Goal: Find contact information: Find contact information

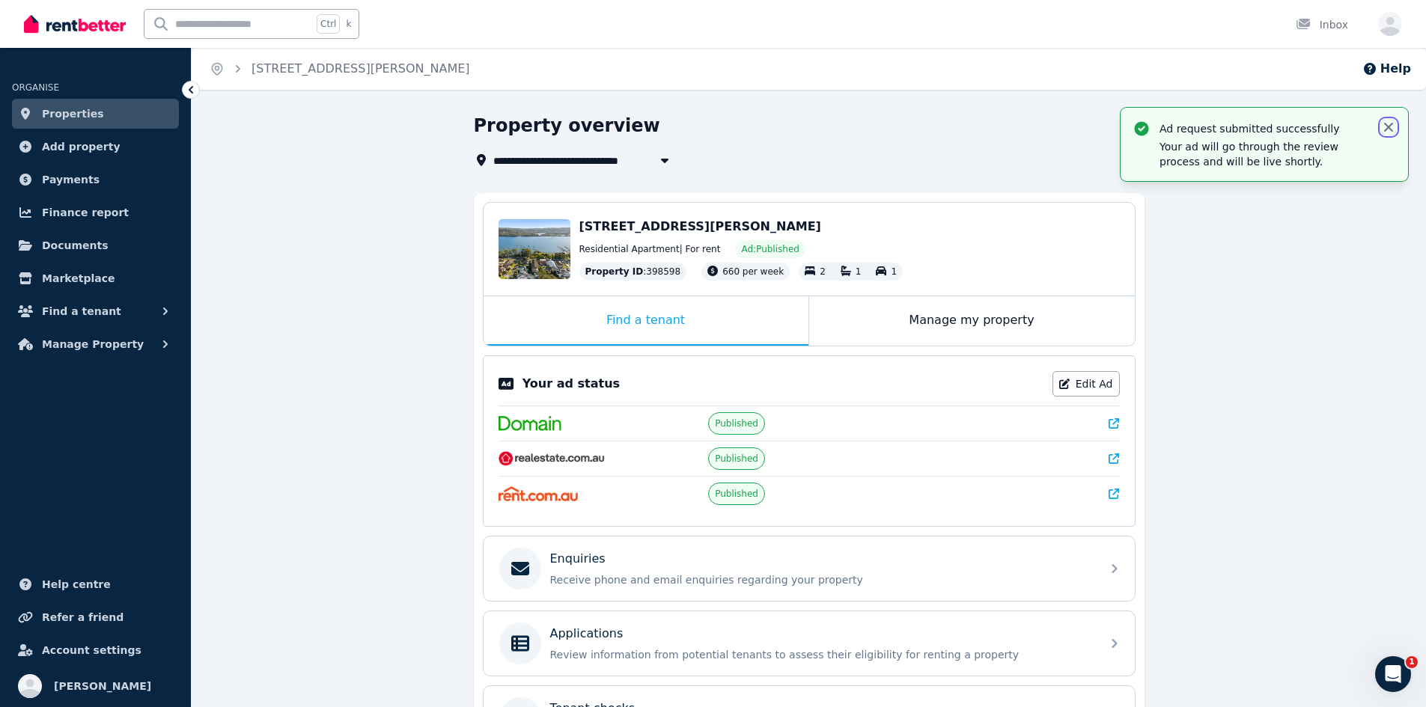
click at [1390, 123] on icon "button" at bounding box center [1388, 127] width 15 height 15
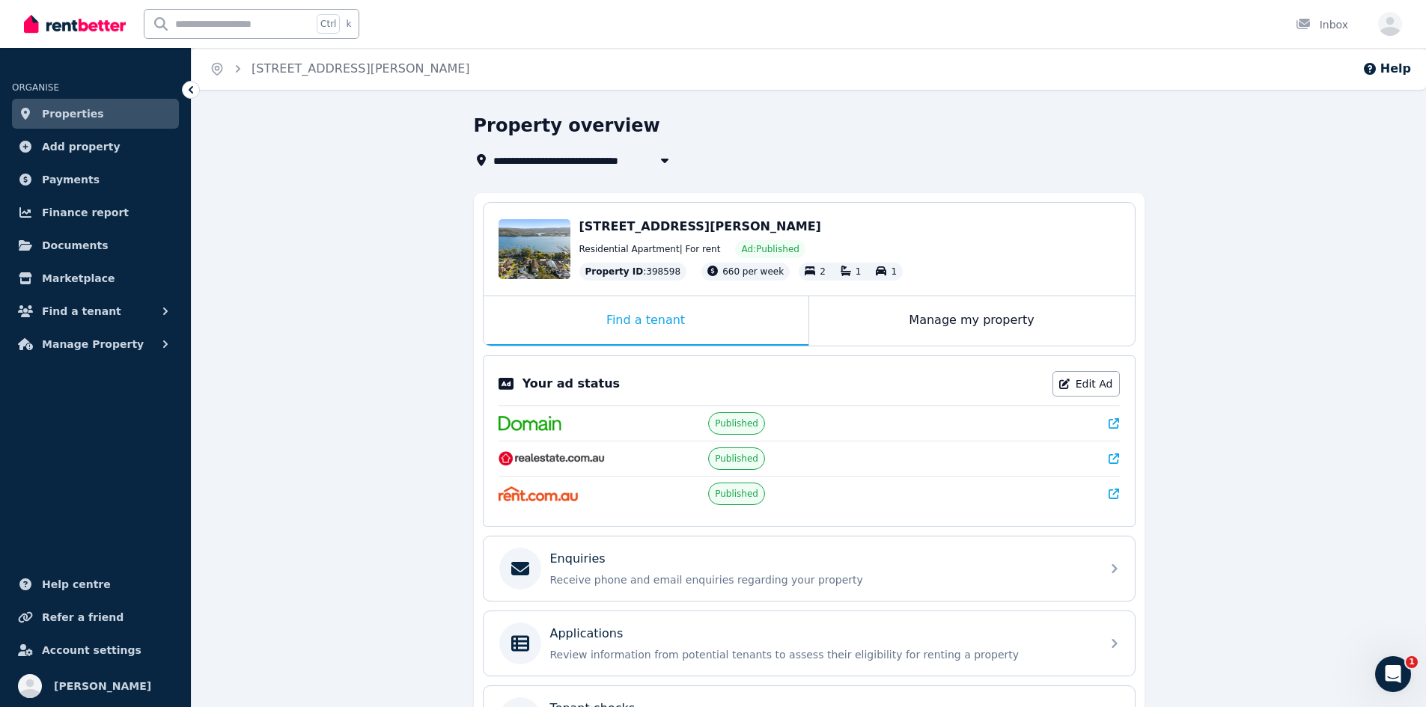
click at [1314, 264] on div "**********" at bounding box center [809, 503] width 1234 height 778
click at [100, 113] on link "Properties" at bounding box center [95, 114] width 167 height 30
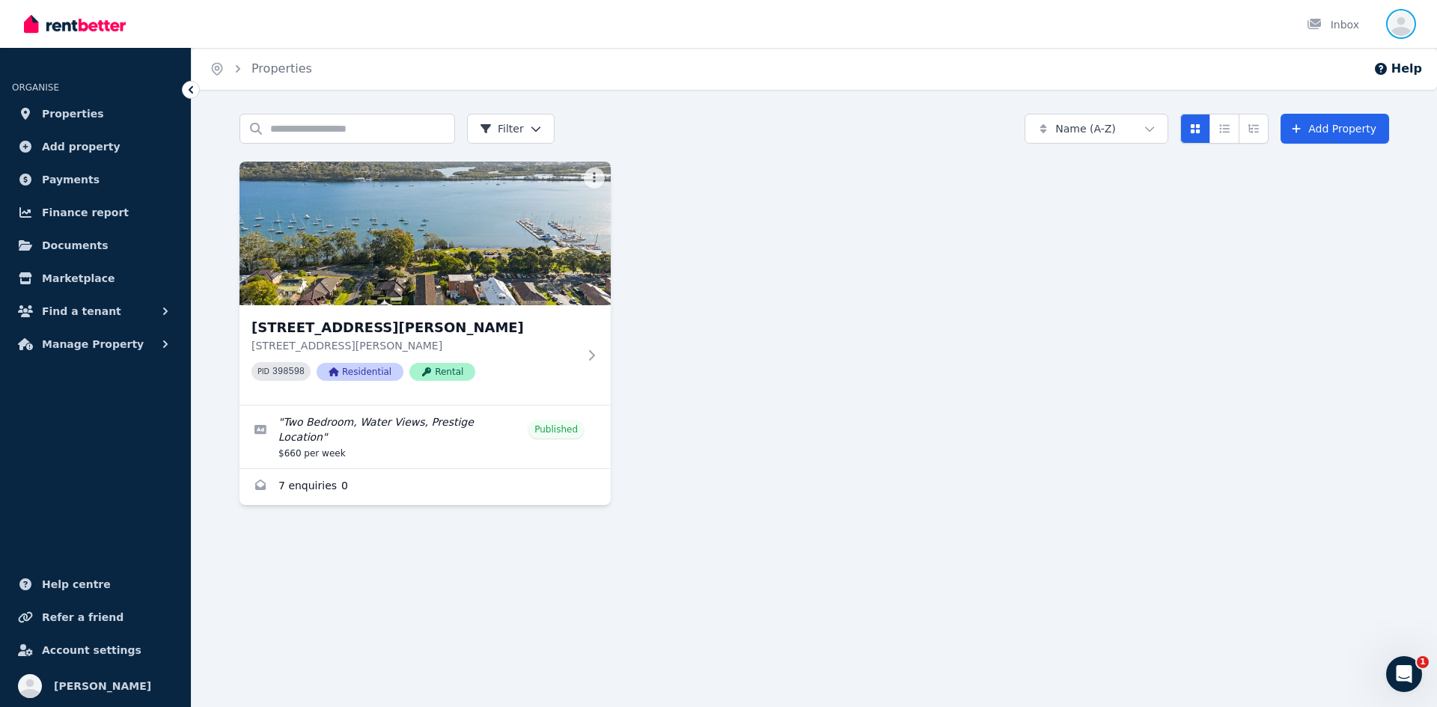
click at [1392, 27] on icon "button" at bounding box center [1401, 24] width 24 height 24
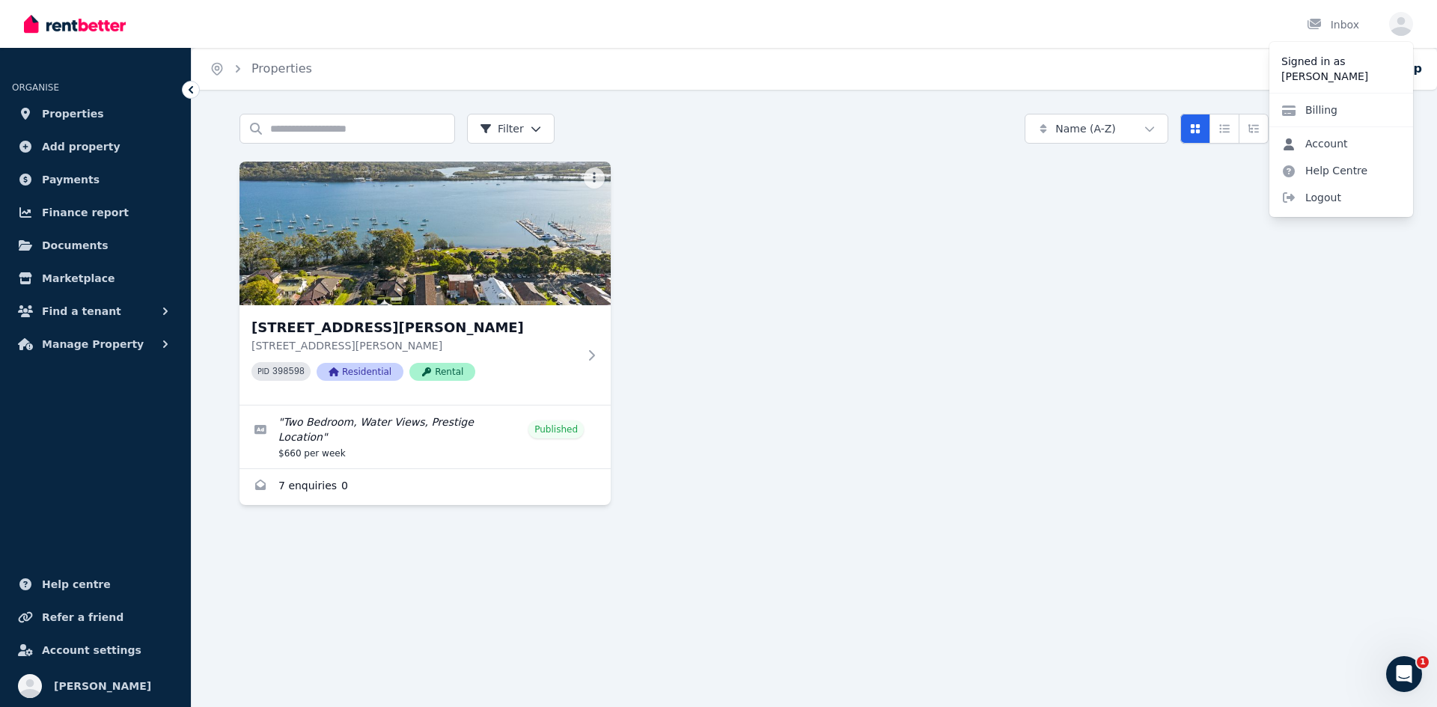
click at [1338, 135] on link "Account" at bounding box center [1314, 143] width 91 height 27
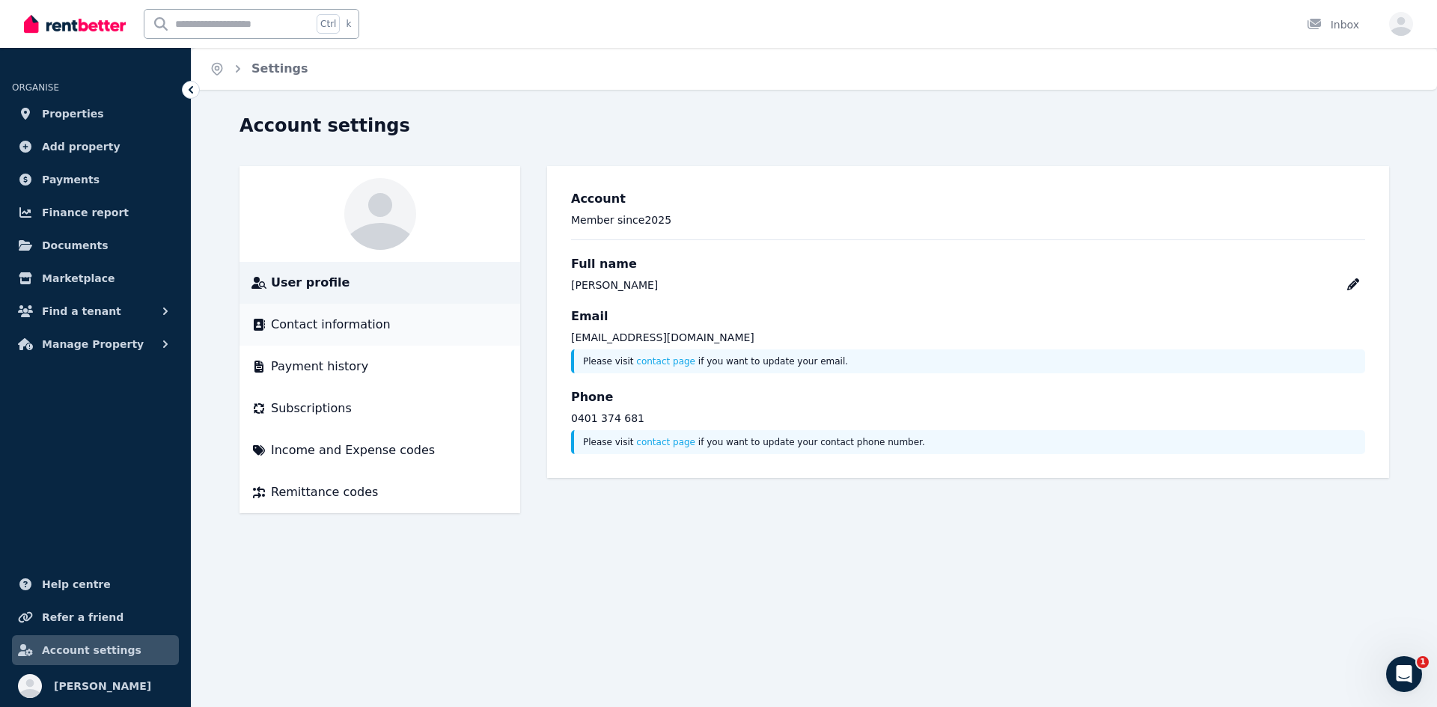
click at [308, 325] on span "Contact information" at bounding box center [331, 325] width 120 height 18
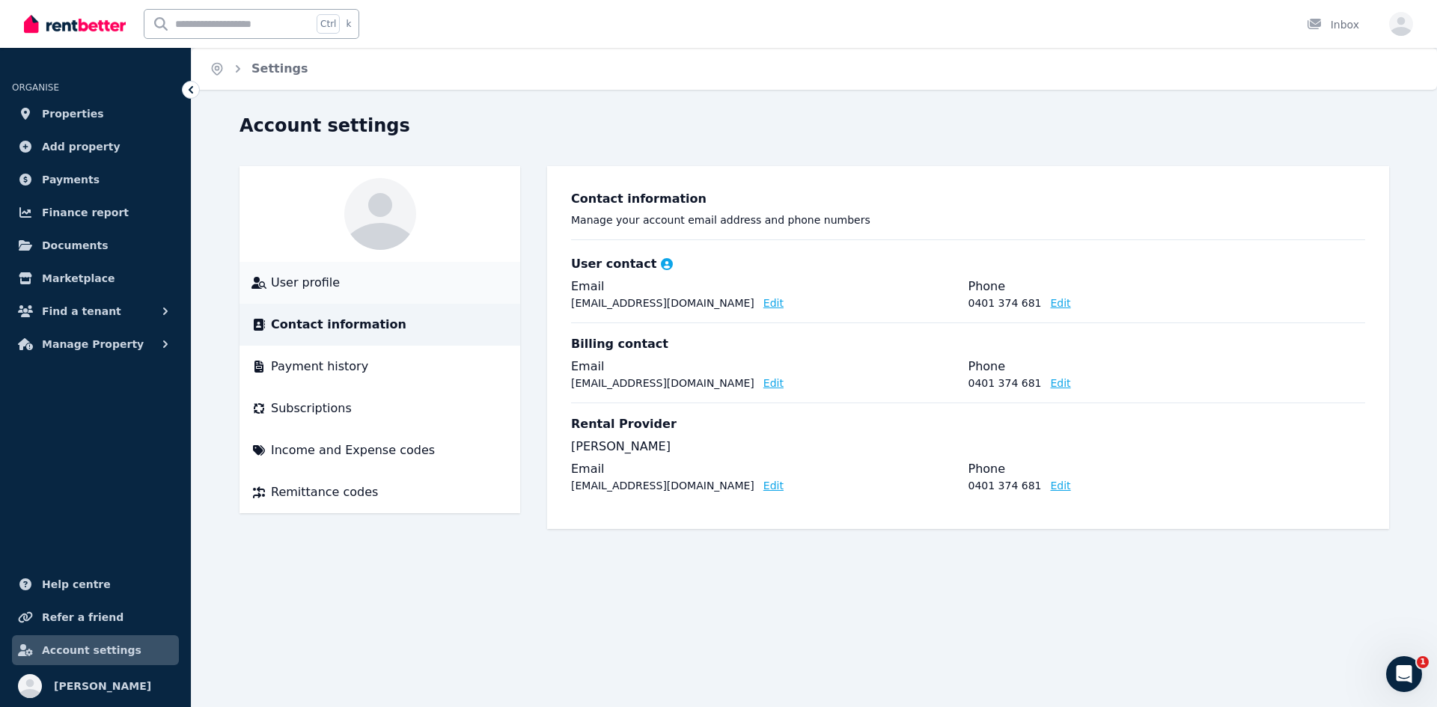
click at [281, 269] on li "User profile" at bounding box center [380, 283] width 281 height 42
click at [105, 613] on span "Refer a friend" at bounding box center [83, 618] width 82 height 18
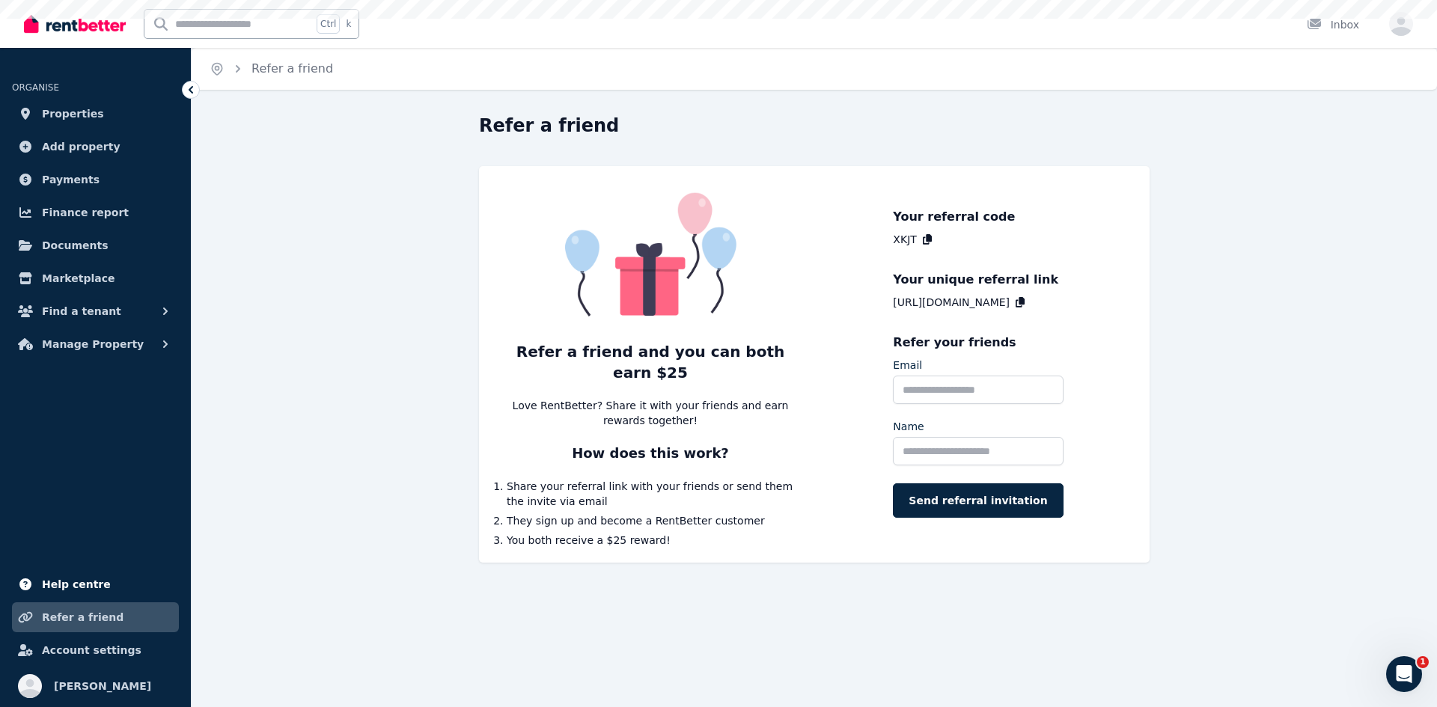
click at [98, 587] on link "Help centre" at bounding box center [95, 585] width 167 height 30
click at [1344, 31] on div "Inbox" at bounding box center [1333, 24] width 52 height 15
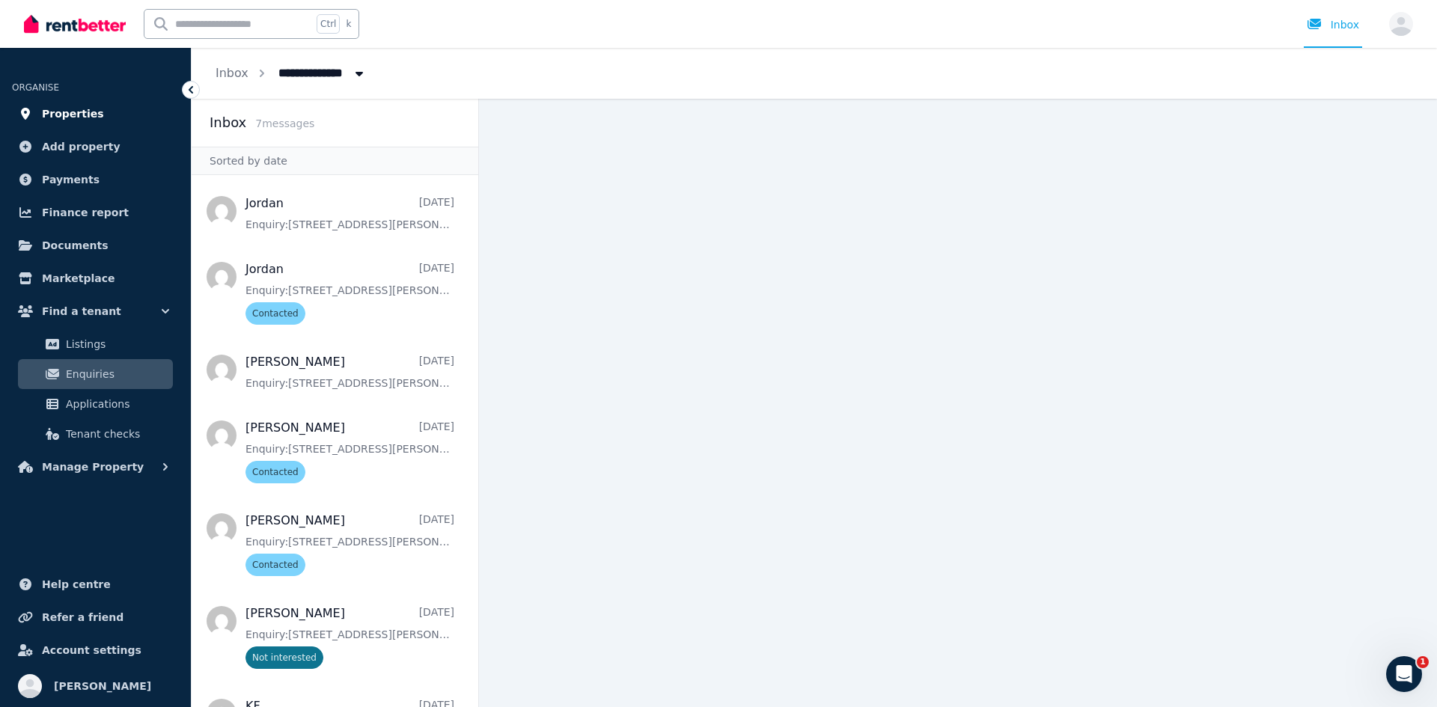
click at [68, 114] on span "Properties" at bounding box center [73, 114] width 62 height 18
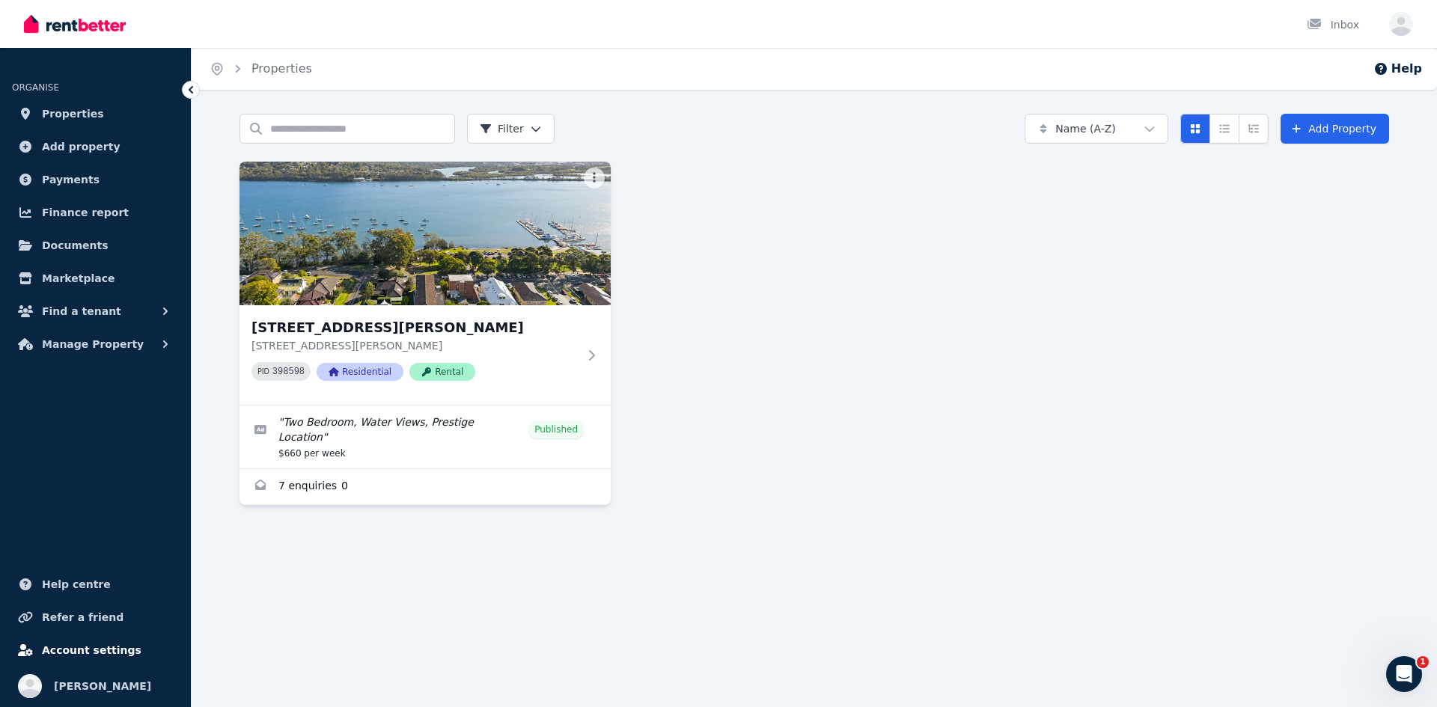
click at [82, 648] on span "Account settings" at bounding box center [92, 650] width 100 height 18
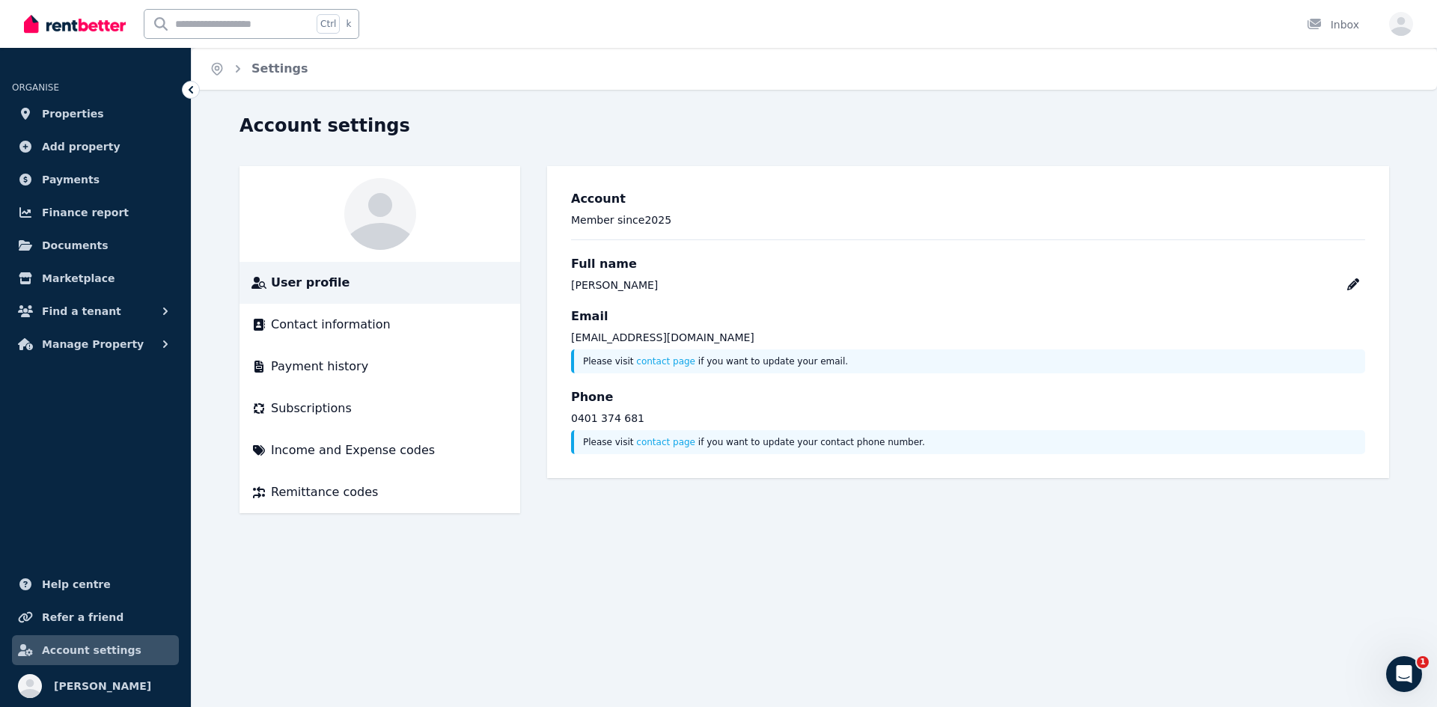
click at [353, 583] on div "Home Settings Account settings User profile Contact information Payment history…" at bounding box center [718, 353] width 1437 height 707
click at [369, 324] on span "Contact information" at bounding box center [331, 325] width 120 height 18
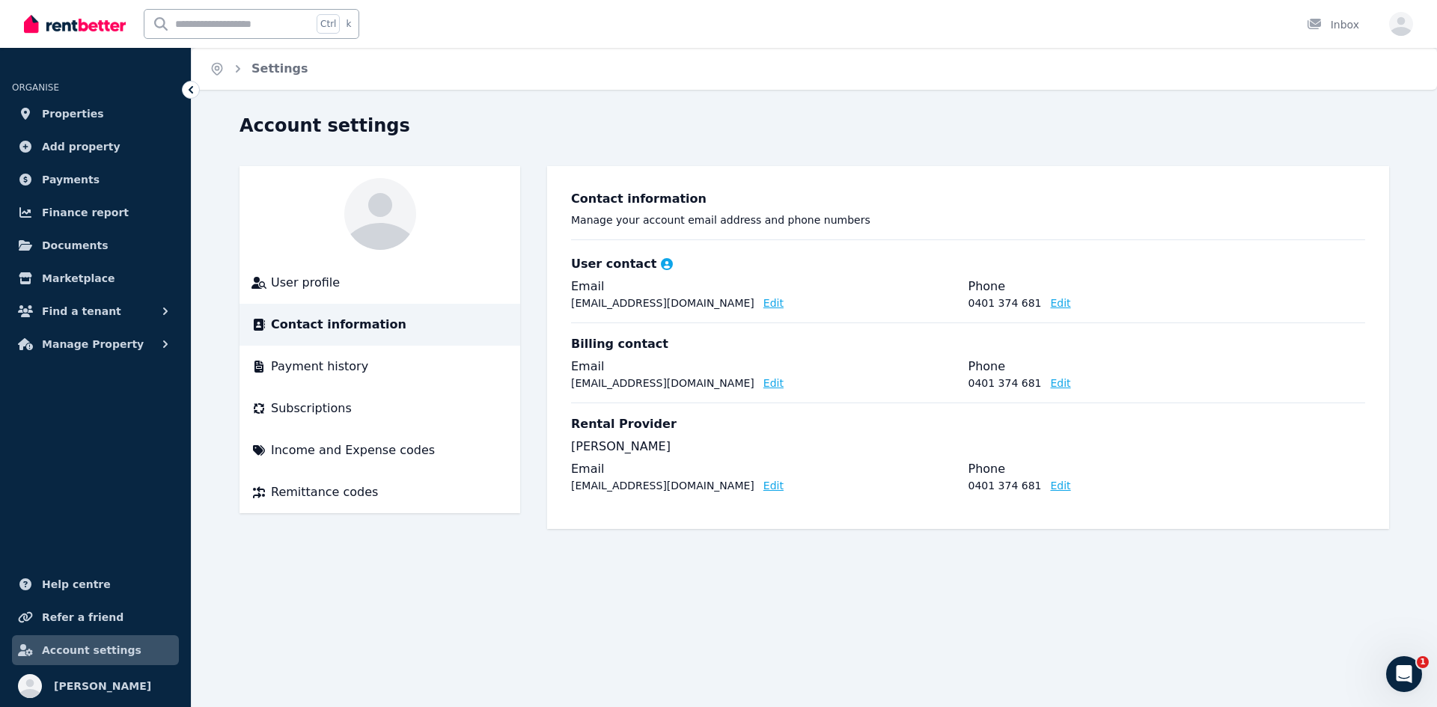
click at [763, 301] on button "Edit" at bounding box center [773, 303] width 20 height 15
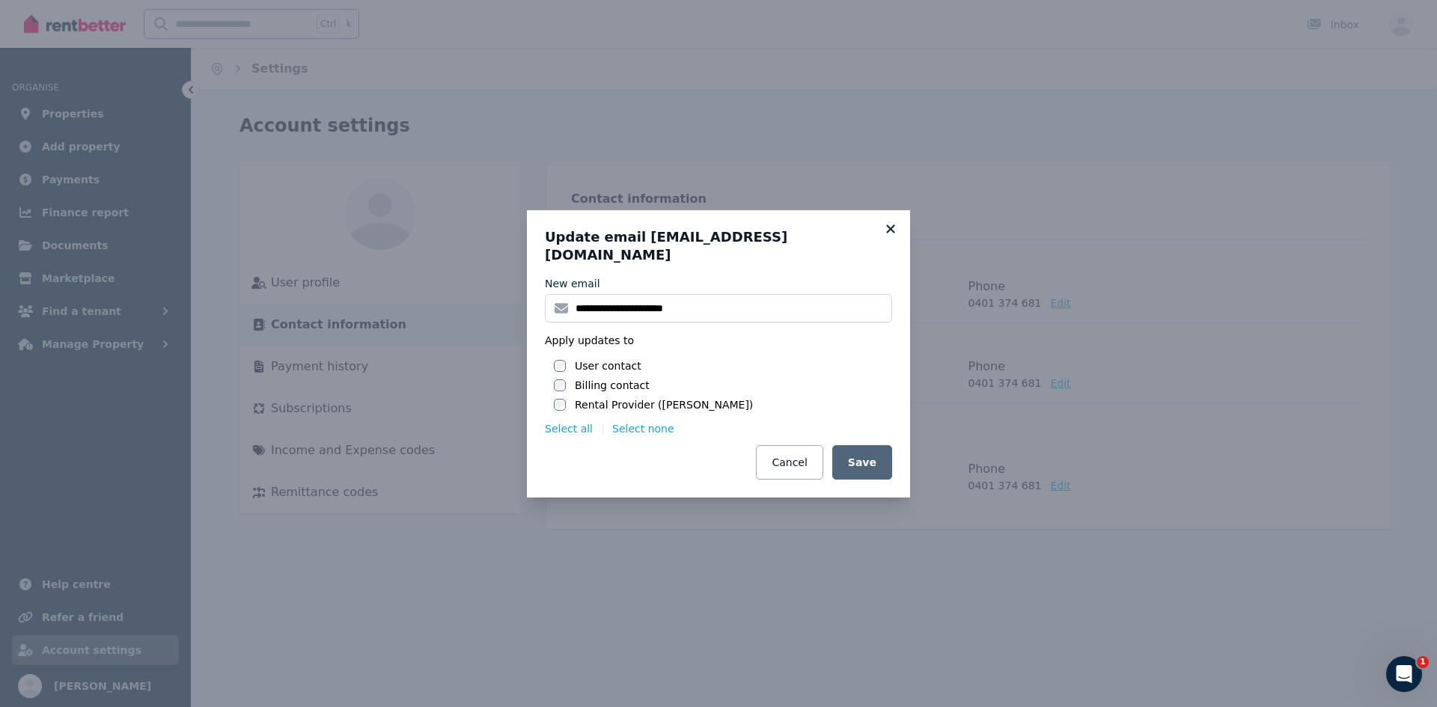
click at [891, 236] on icon at bounding box center [890, 228] width 15 height 13
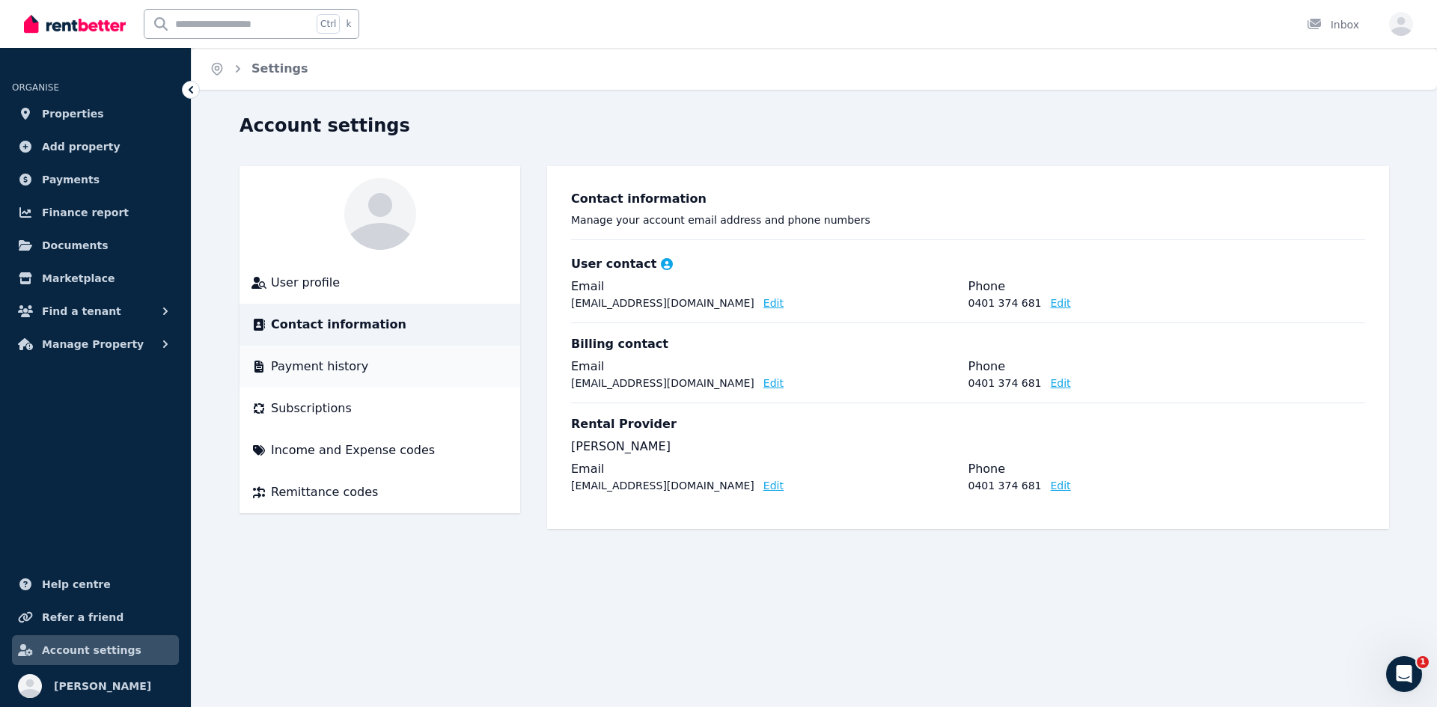
click at [347, 377] on li "Payment history" at bounding box center [380, 367] width 281 height 42
click at [341, 368] on span "Payment history" at bounding box center [319, 367] width 97 height 18
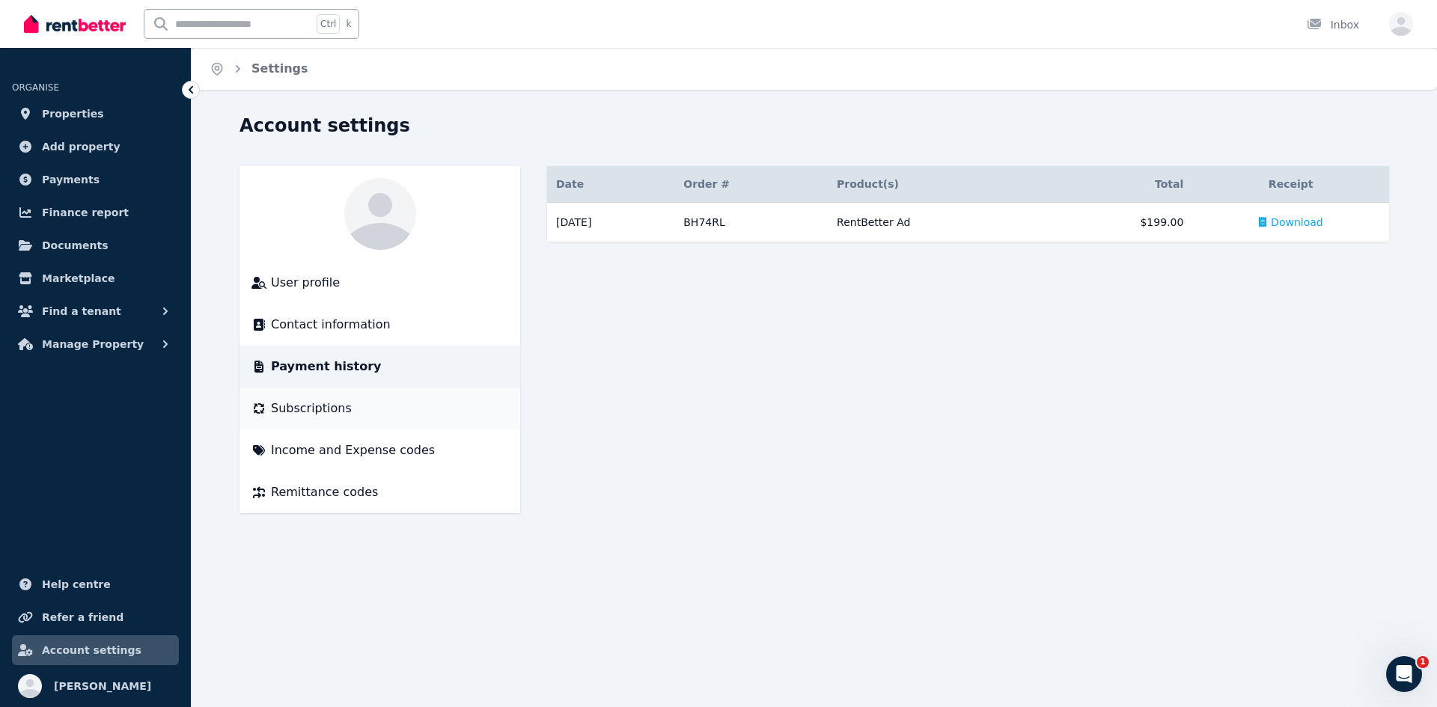
click at [323, 420] on li "Subscriptions" at bounding box center [380, 409] width 281 height 42
click at [341, 420] on li "Subscriptions" at bounding box center [380, 409] width 281 height 42
click at [344, 412] on div "Subscriptions" at bounding box center [379, 409] width 257 height 18
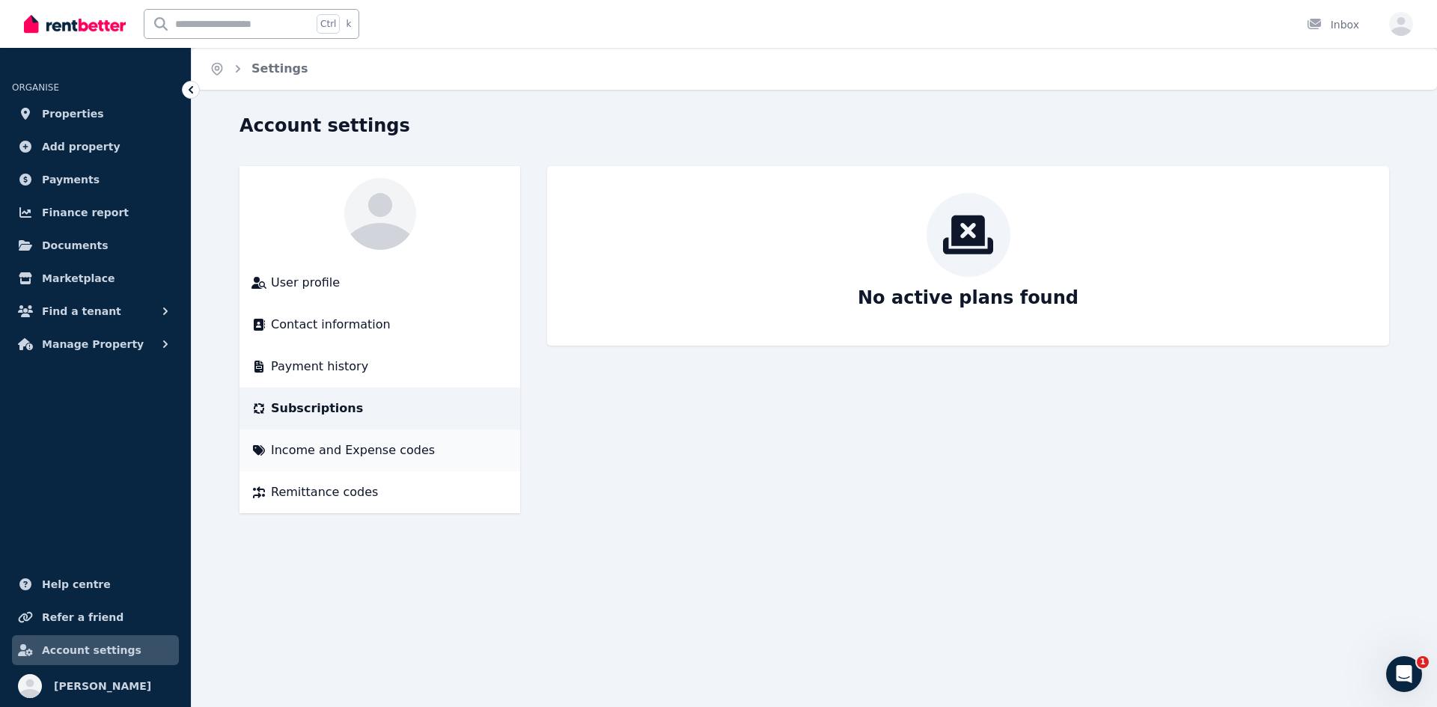
click at [383, 457] on span "Income and Expense codes" at bounding box center [353, 451] width 164 height 18
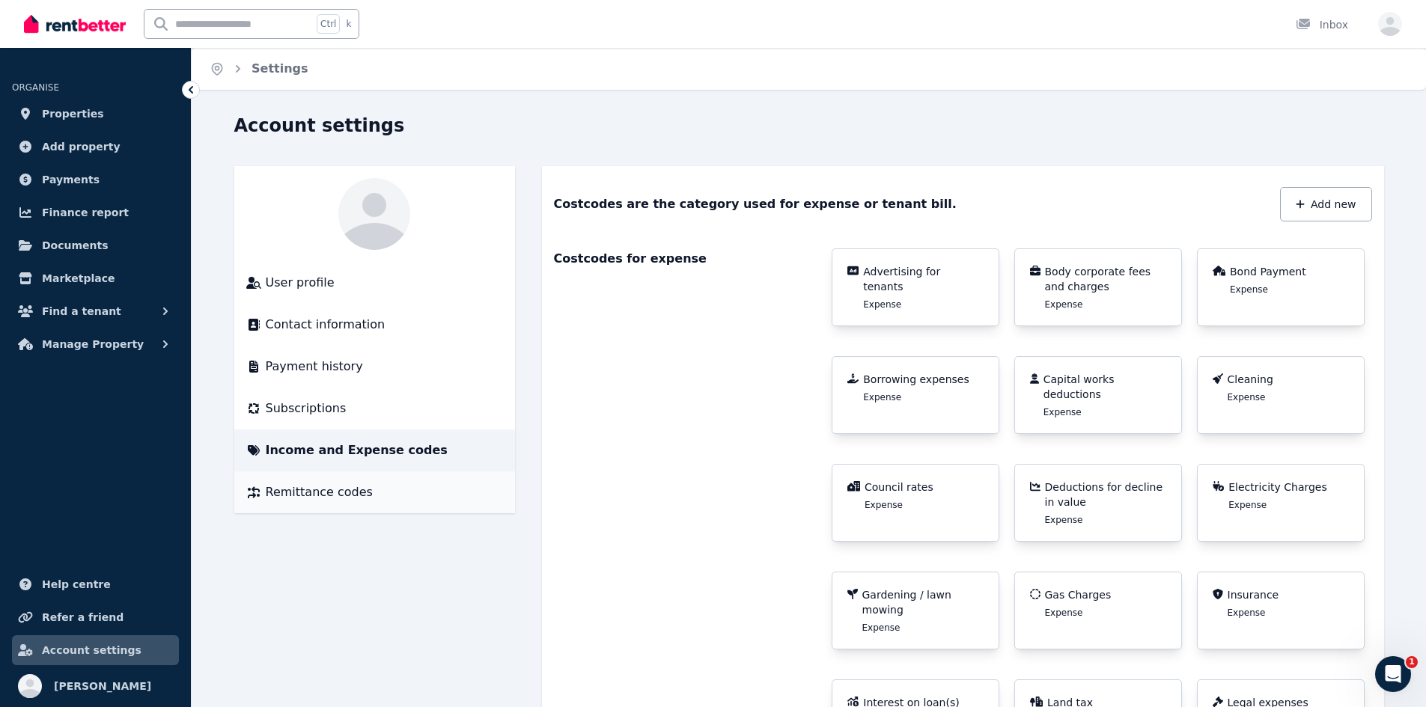
click at [336, 499] on span "Remittance codes" at bounding box center [319, 493] width 107 height 18
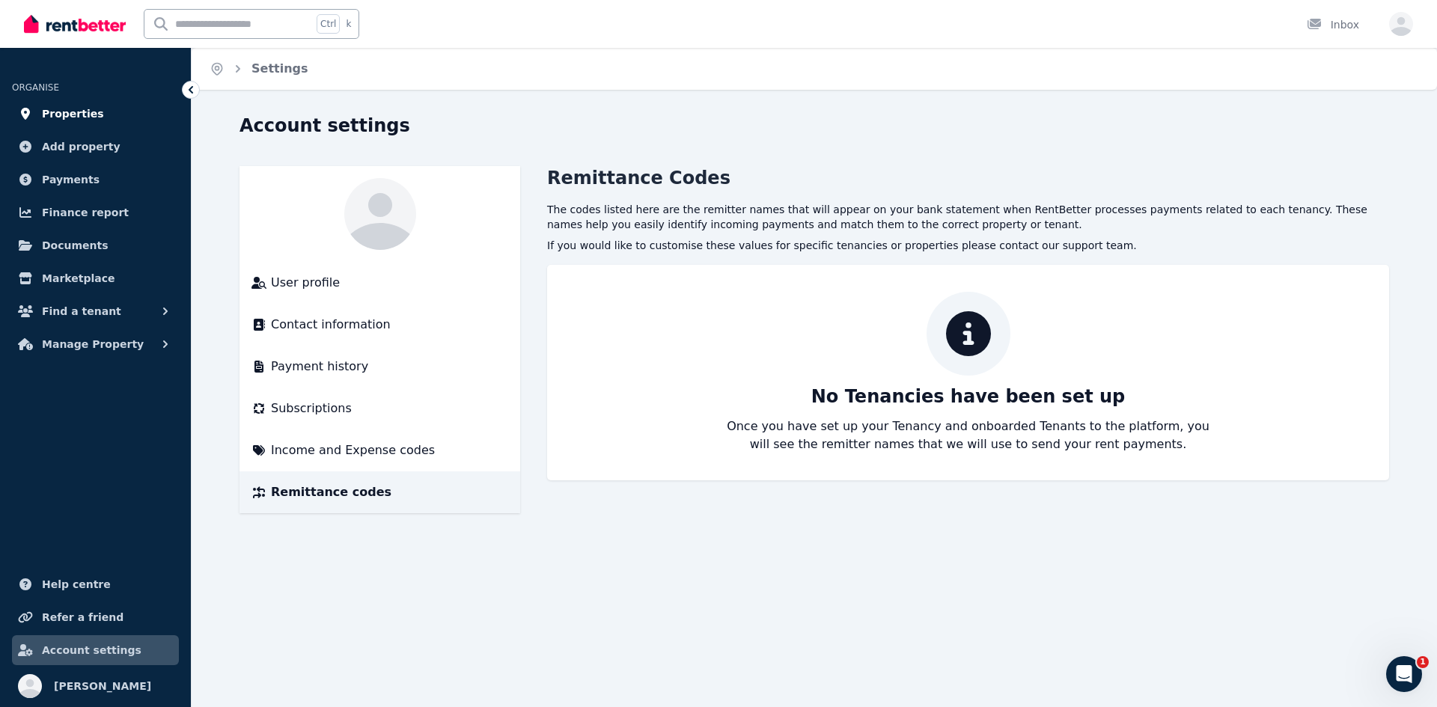
click at [69, 115] on span "Properties" at bounding box center [73, 114] width 62 height 18
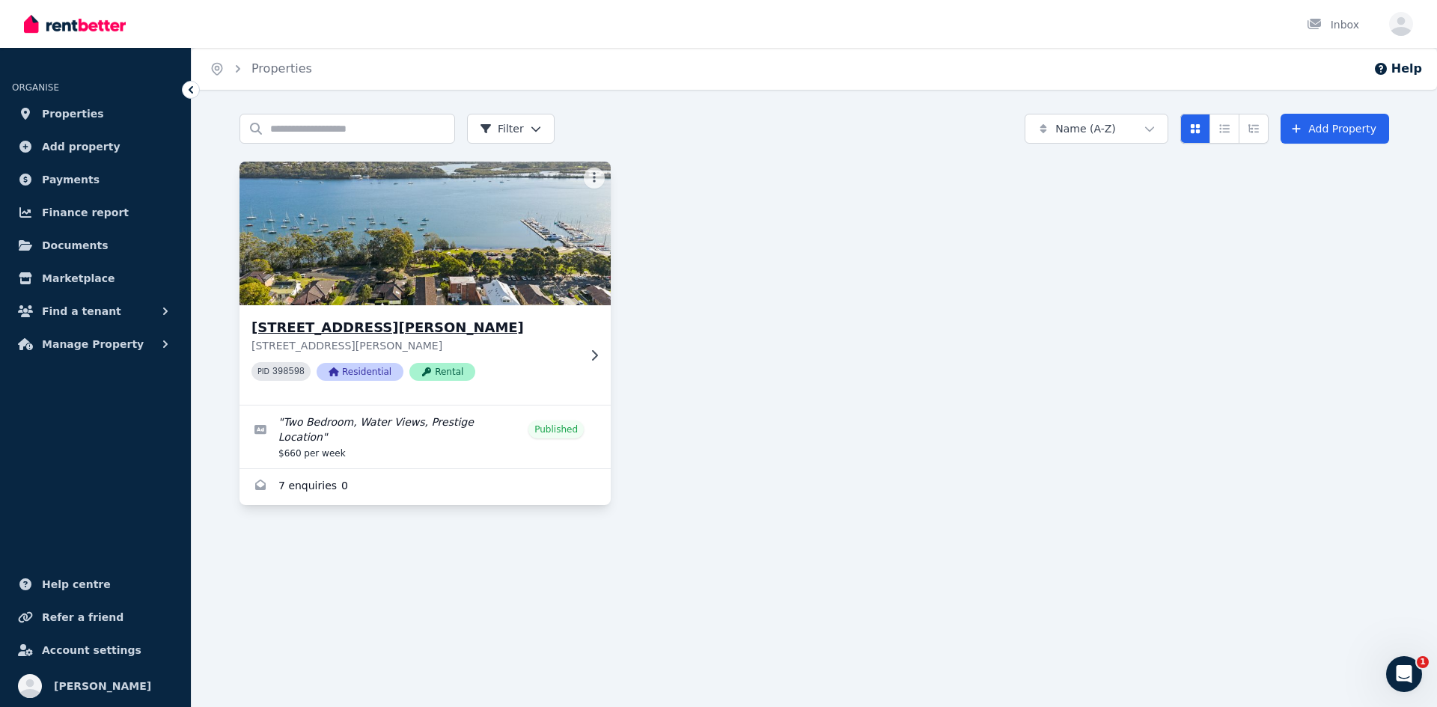
click at [464, 328] on h3 "[STREET_ADDRESS][PERSON_NAME]" at bounding box center [414, 327] width 326 height 21
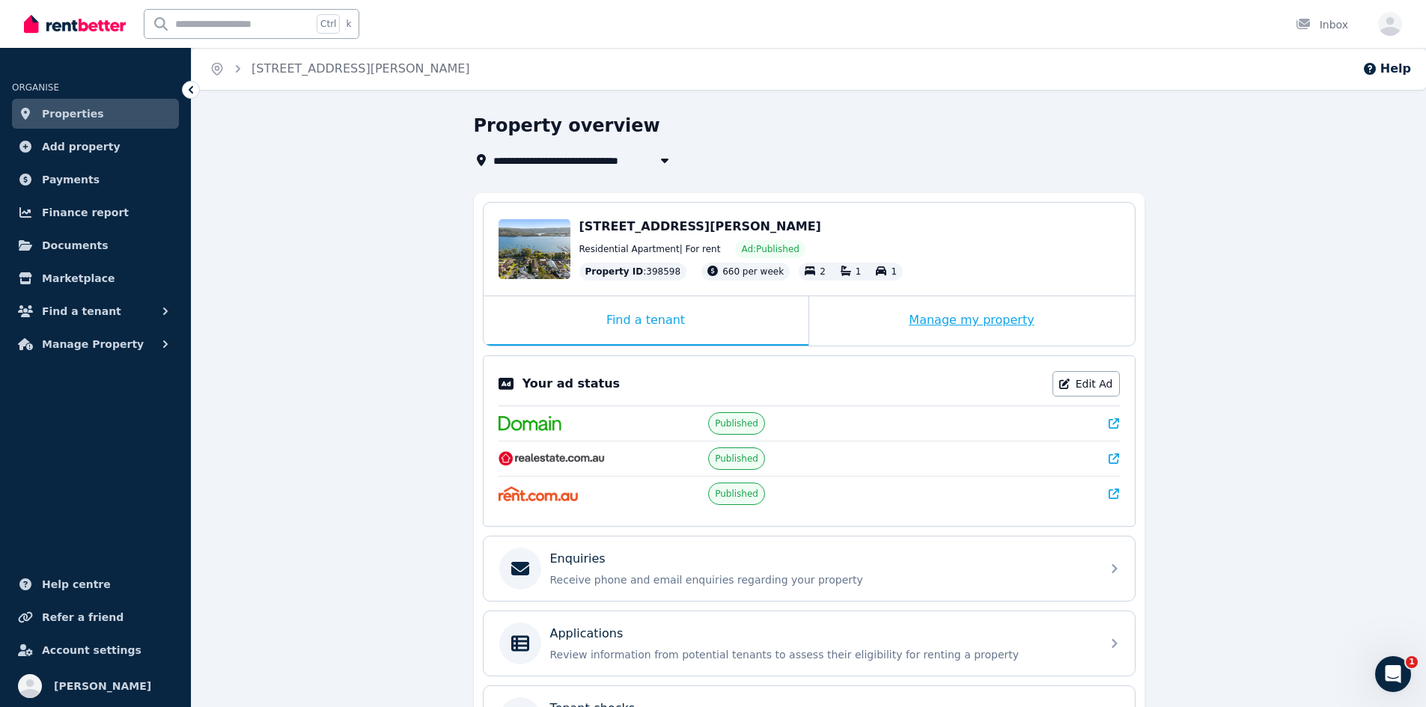
click at [944, 308] on div "Manage my property" at bounding box center [972, 320] width 326 height 49
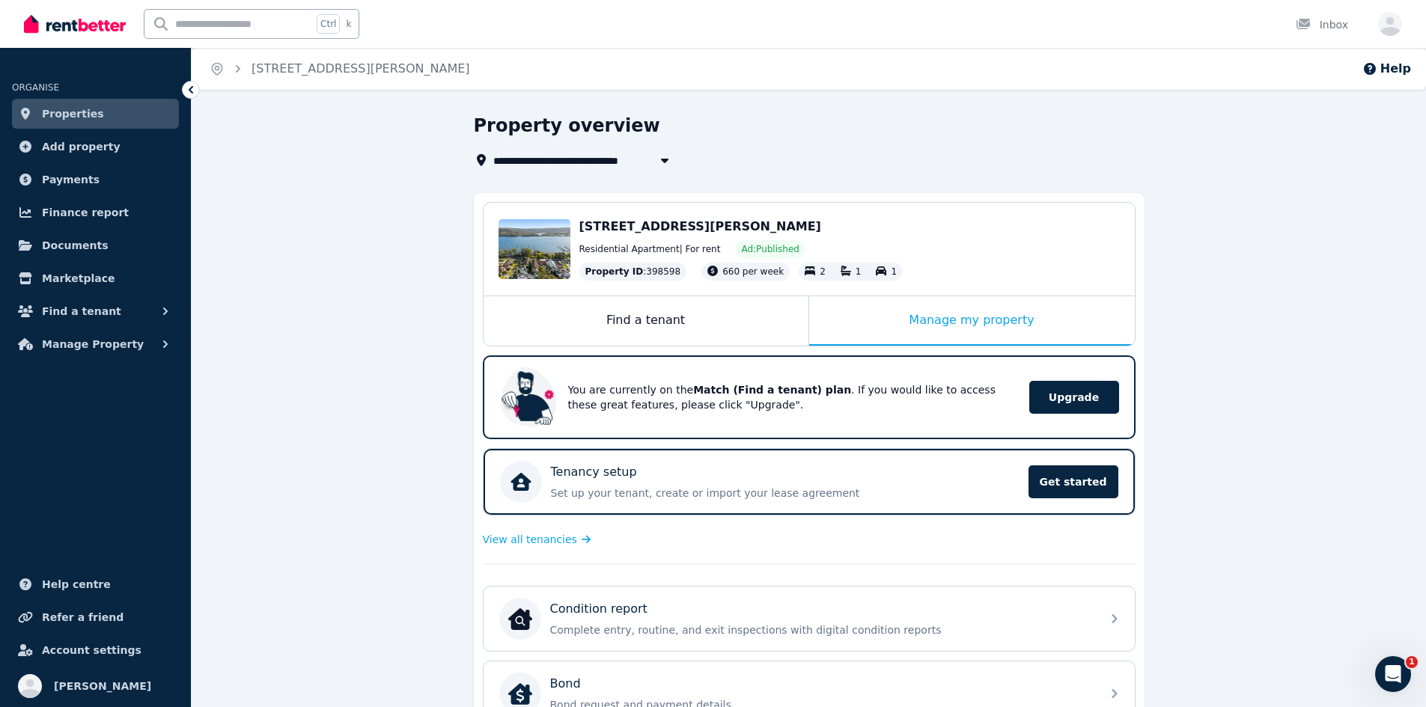
click at [377, 419] on div "**********" at bounding box center [809, 603] width 1234 height 978
drag, startPoint x: 351, startPoint y: 385, endPoint x: 144, endPoint y: 193, distance: 282.8
click at [351, 385] on div "**********" at bounding box center [809, 603] width 1234 height 978
click at [84, 333] on button "Manage Property" at bounding box center [95, 344] width 167 height 30
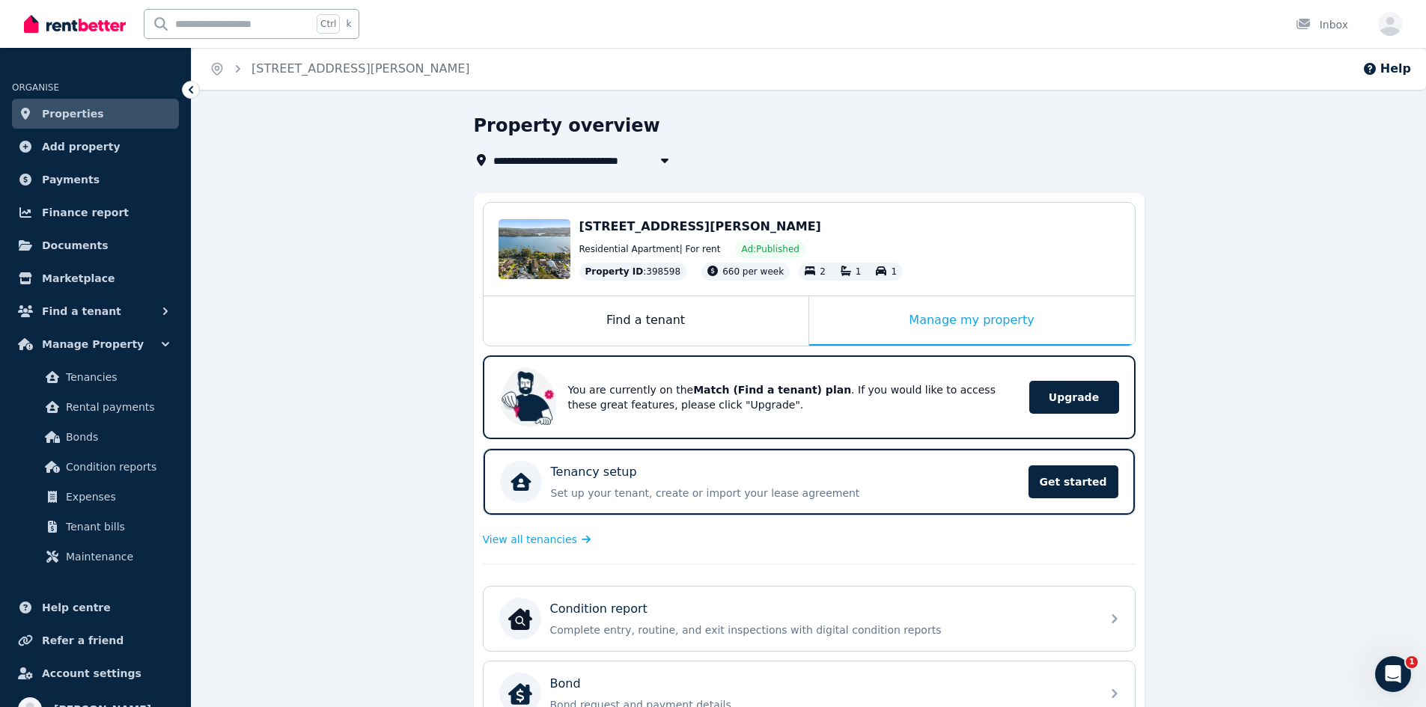
click at [284, 524] on div "**********" at bounding box center [809, 603] width 1234 height 978
click at [89, 116] on span "Properties" at bounding box center [73, 114] width 62 height 18
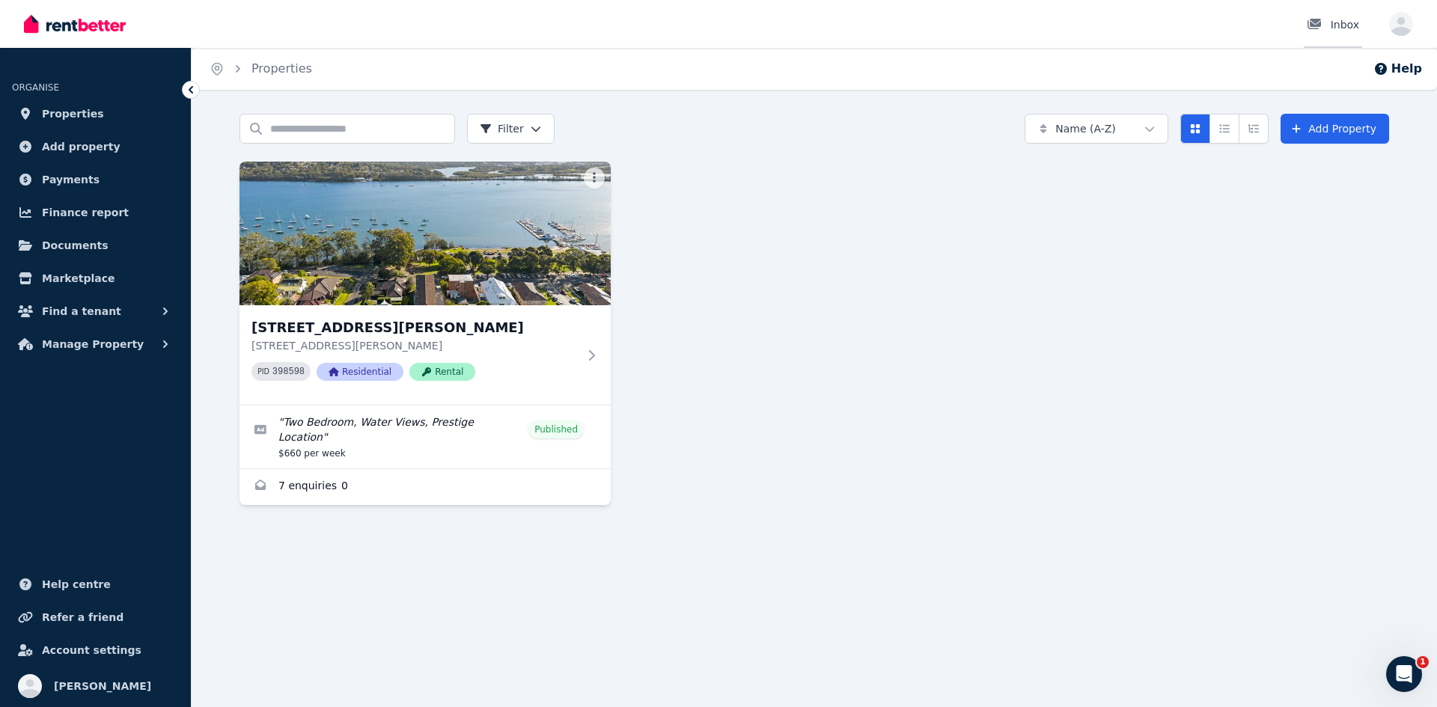
click at [1331, 22] on div at bounding box center [1319, 24] width 24 height 15
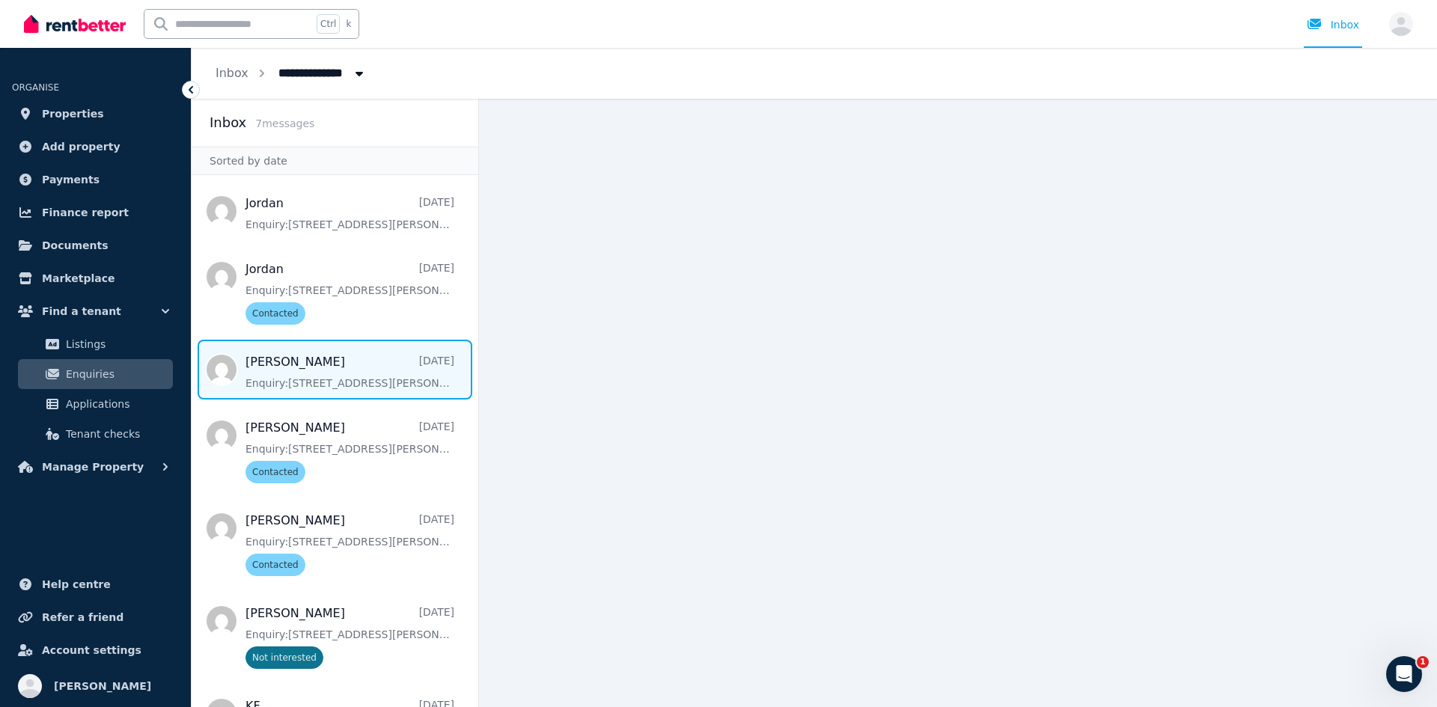
click at [322, 360] on span "Message list" at bounding box center [335, 370] width 287 height 60
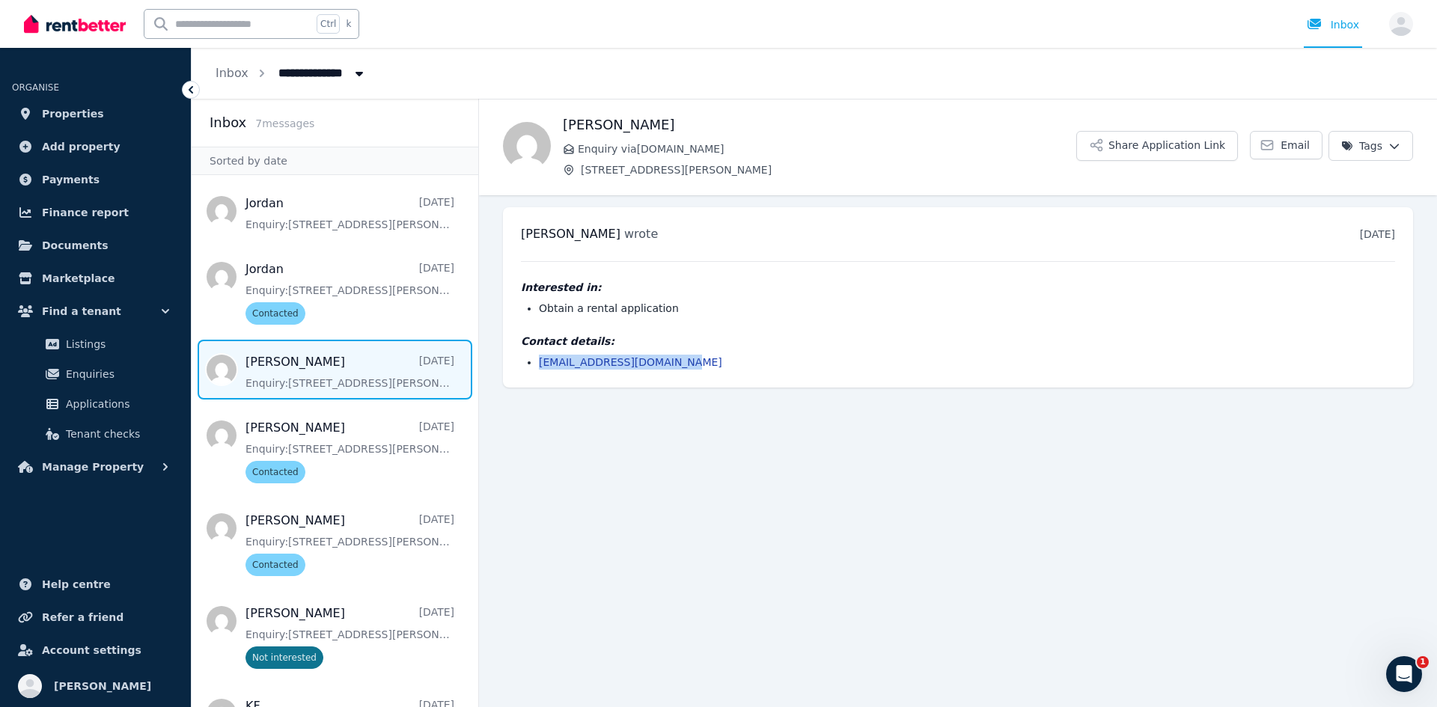
drag, startPoint x: 672, startPoint y: 359, endPoint x: 520, endPoint y: 362, distance: 152.0
click at [520, 362] on div "[PERSON_NAME] wrote [DATE] 7:52 am [DATE][DATE] Interested in: Obtain a rental …" at bounding box center [958, 297] width 910 height 180
copy link "[EMAIL_ADDRESS][DOMAIN_NAME]"
